Goal: Navigation & Orientation: Find specific page/section

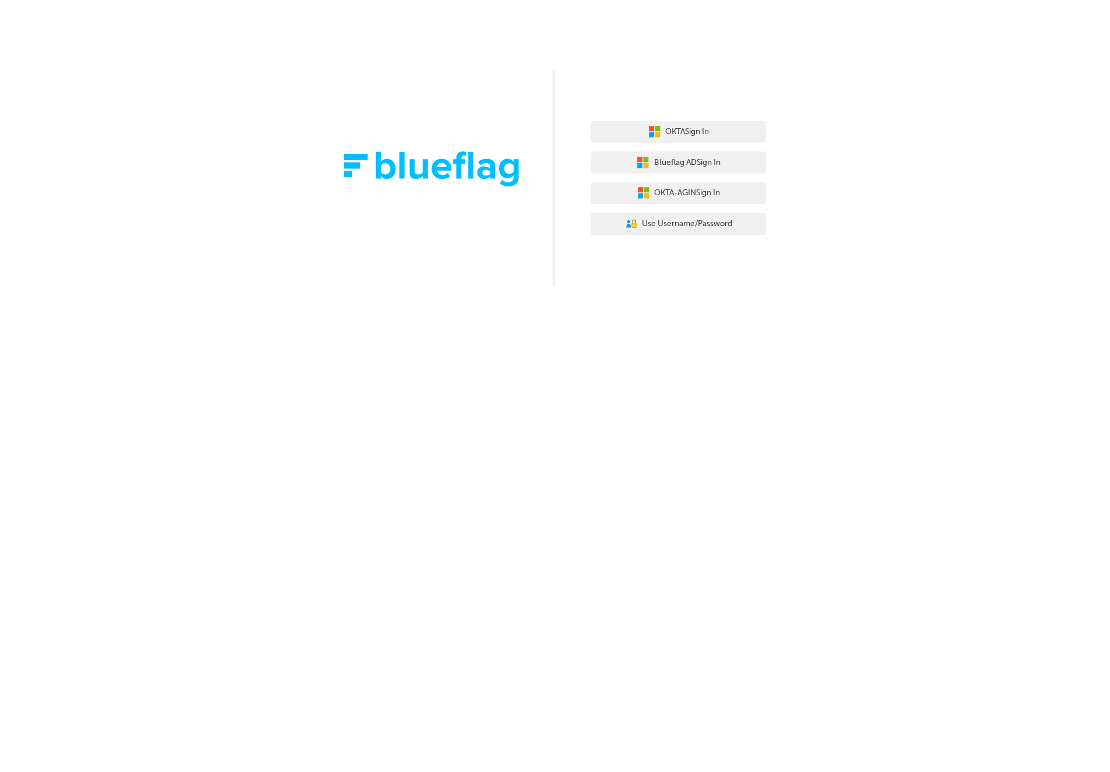
click at [868, 477] on div "OKTA Sign In Blueflag AD Sign In OKTA-AGIN Sign In User Authentication Icon - B…" at bounding box center [555, 386] width 1110 height 772
drag, startPoint x: 895, startPoint y: 357, endPoint x: 742, endPoint y: 264, distance: 178.1
click at [868, 354] on div "OKTA Sign In Blueflag AD Sign In OKTA-AGIN Sign In User Authentication Icon - B…" at bounding box center [555, 386] width 1110 height 772
click at [708, 228] on span "Use Username/Password" at bounding box center [687, 223] width 90 height 13
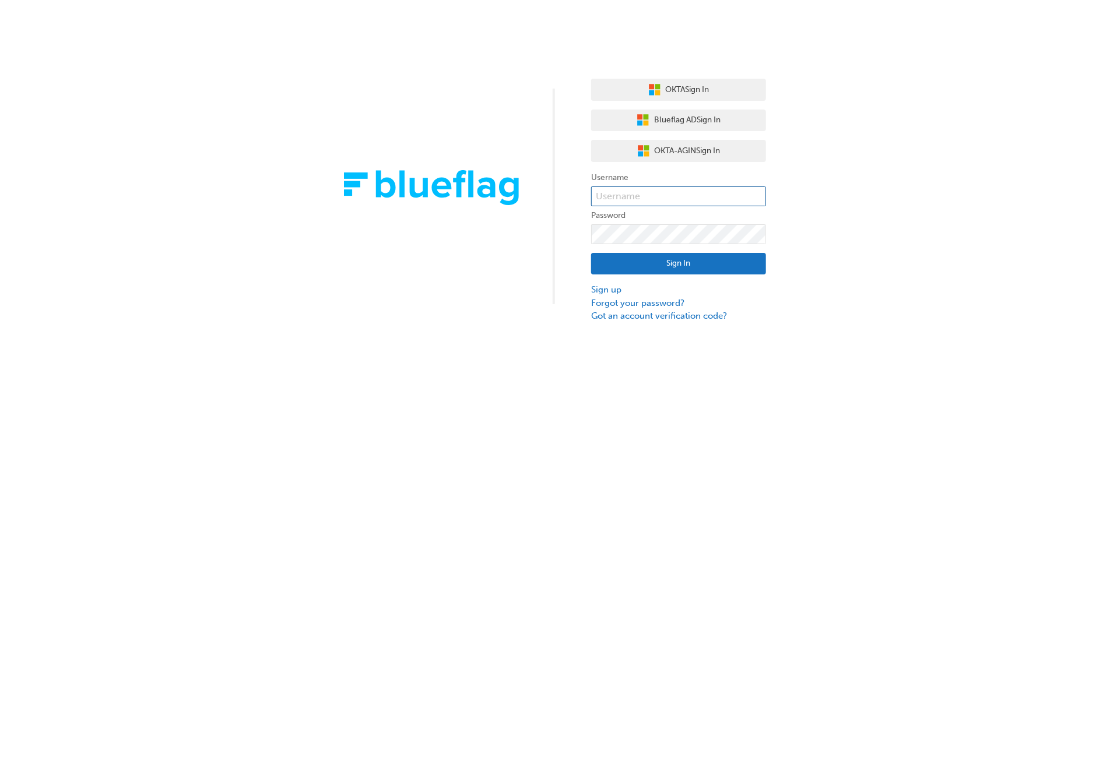
click at [656, 193] on input "text" at bounding box center [678, 196] width 175 height 20
type input "bf.roby.babao"
click button "Sign In" at bounding box center [678, 264] width 175 height 22
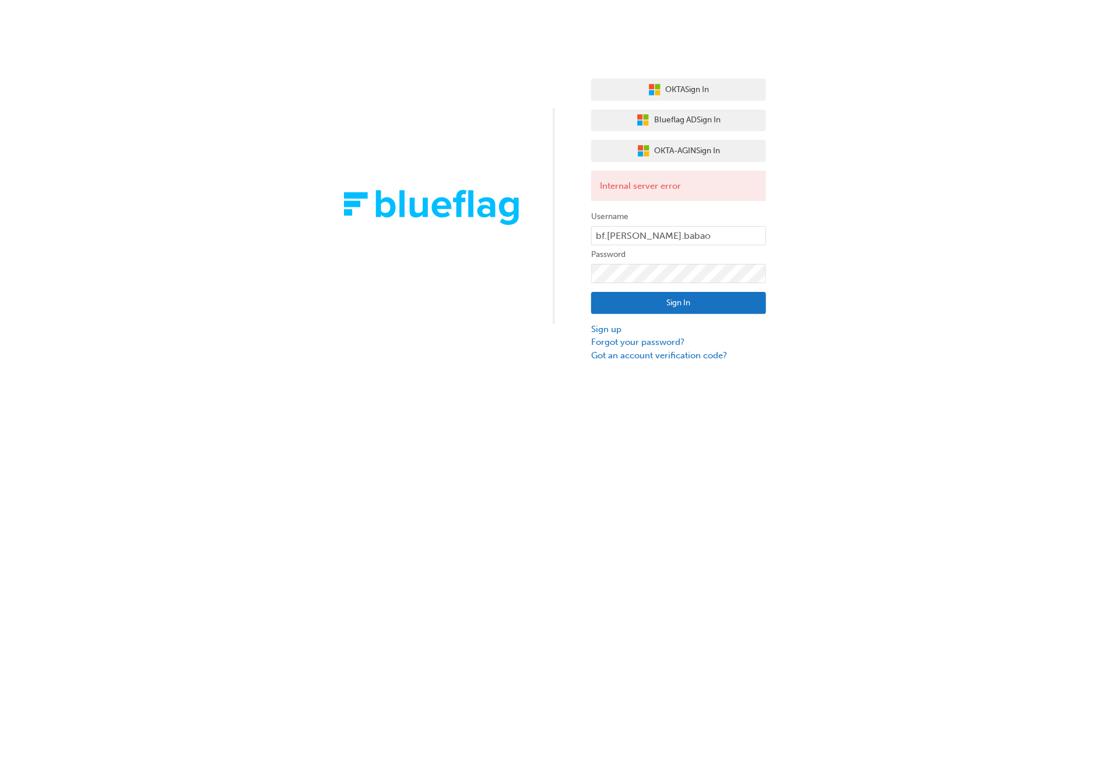
click at [684, 307] on button "Sign In" at bounding box center [678, 303] width 175 height 22
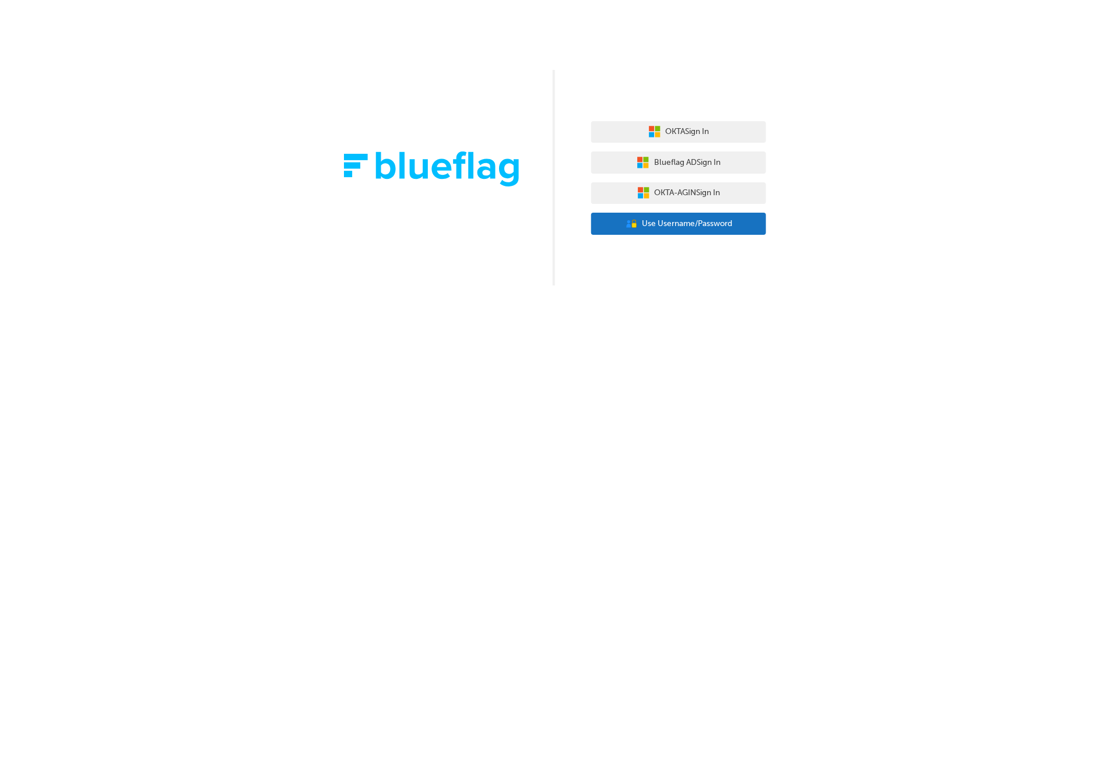
click at [712, 220] on span "Use Username/Password" at bounding box center [687, 223] width 90 height 13
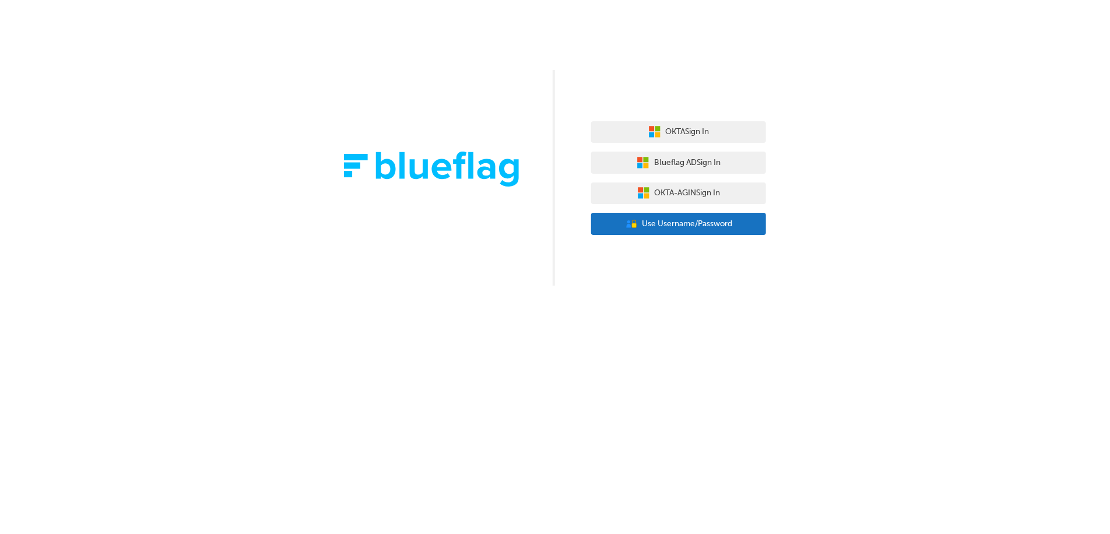
click at [709, 221] on span "Use Username/Password" at bounding box center [687, 223] width 90 height 13
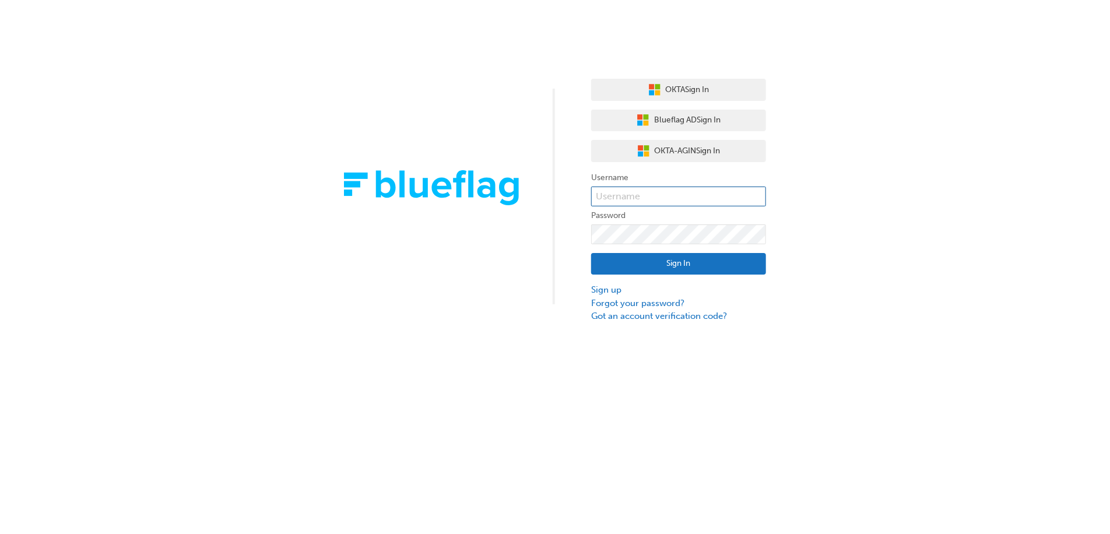
click at [614, 198] on input "text" at bounding box center [678, 196] width 175 height 20
type input "bf.roby.babao"
click at [714, 265] on button "Sign In" at bounding box center [678, 264] width 175 height 22
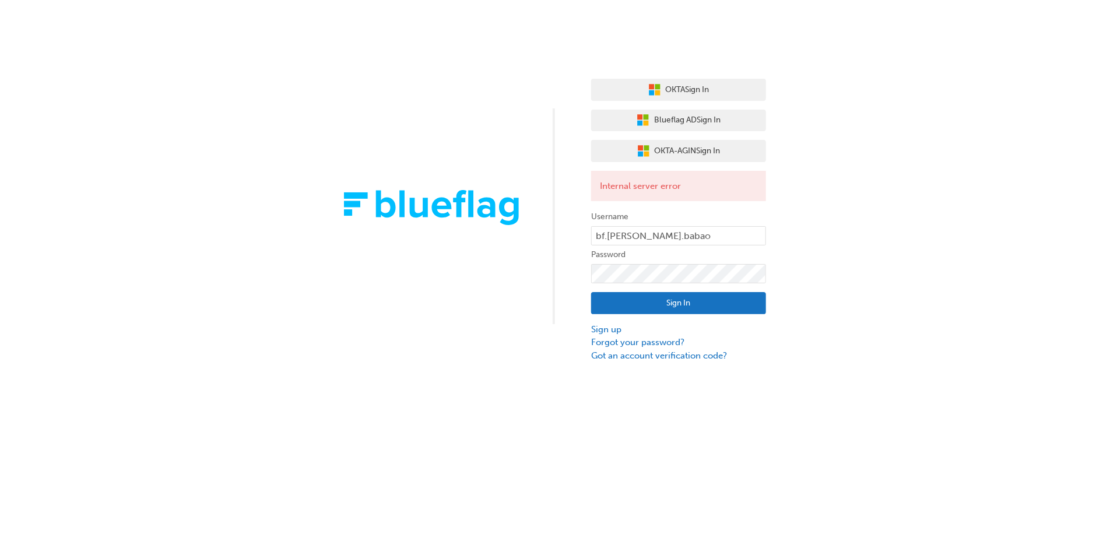
click at [674, 307] on button "Sign In" at bounding box center [678, 303] width 175 height 22
